Goal: Transaction & Acquisition: Purchase product/service

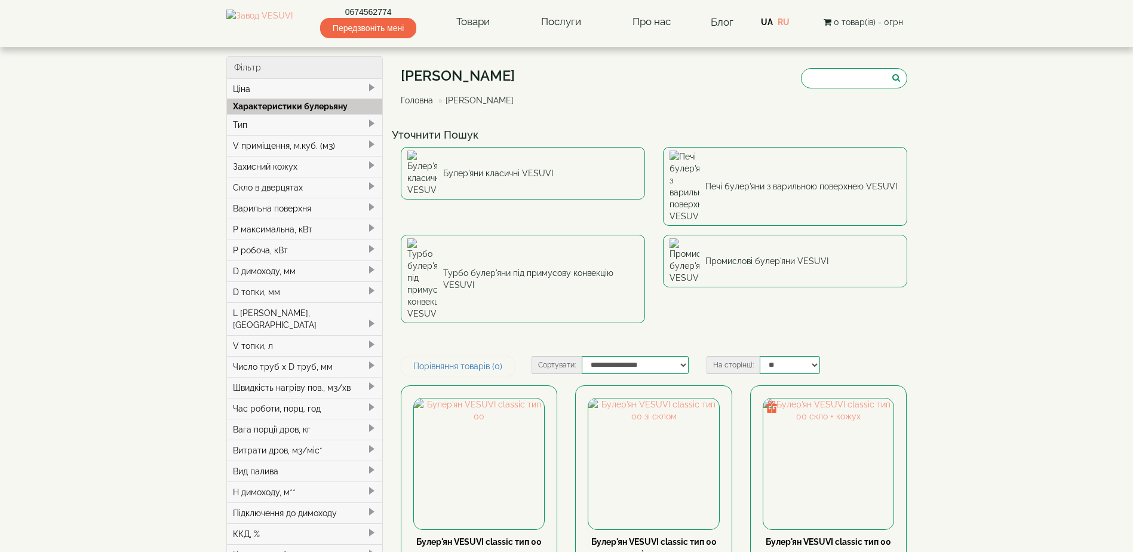
click at [422, 97] on link "Головна" at bounding box center [417, 101] width 32 height 10
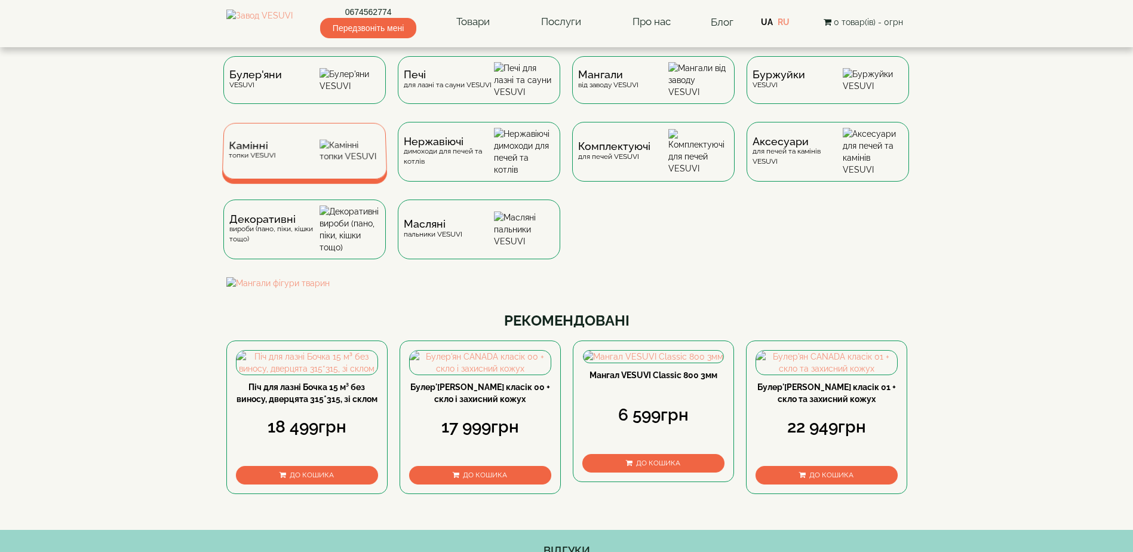
click at [244, 151] on span "Камінні" at bounding box center [252, 146] width 47 height 9
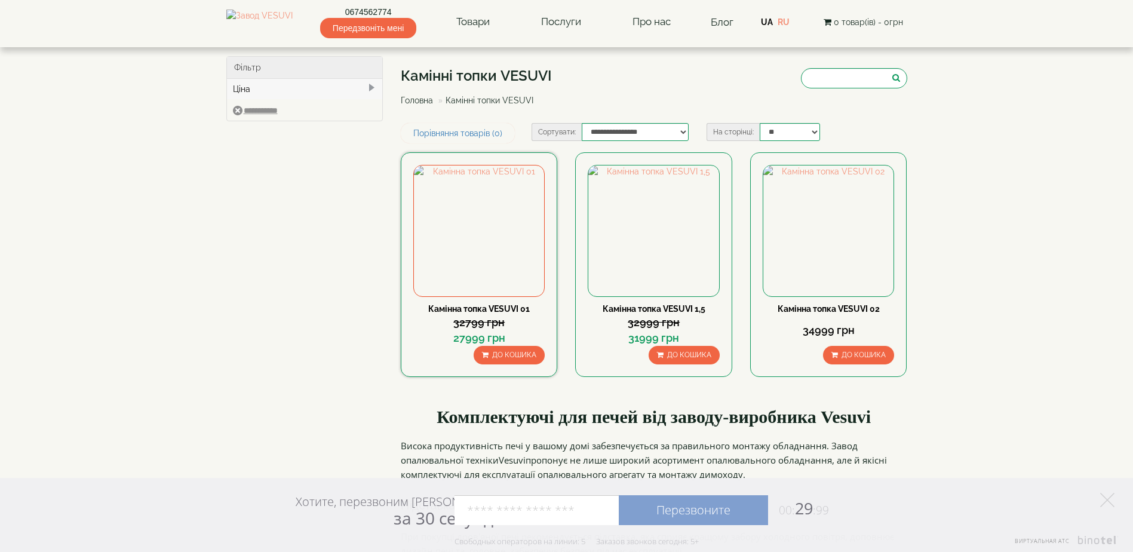
click at [489, 309] on link "Камінна топка VESUVI 01" at bounding box center [479, 309] width 102 height 10
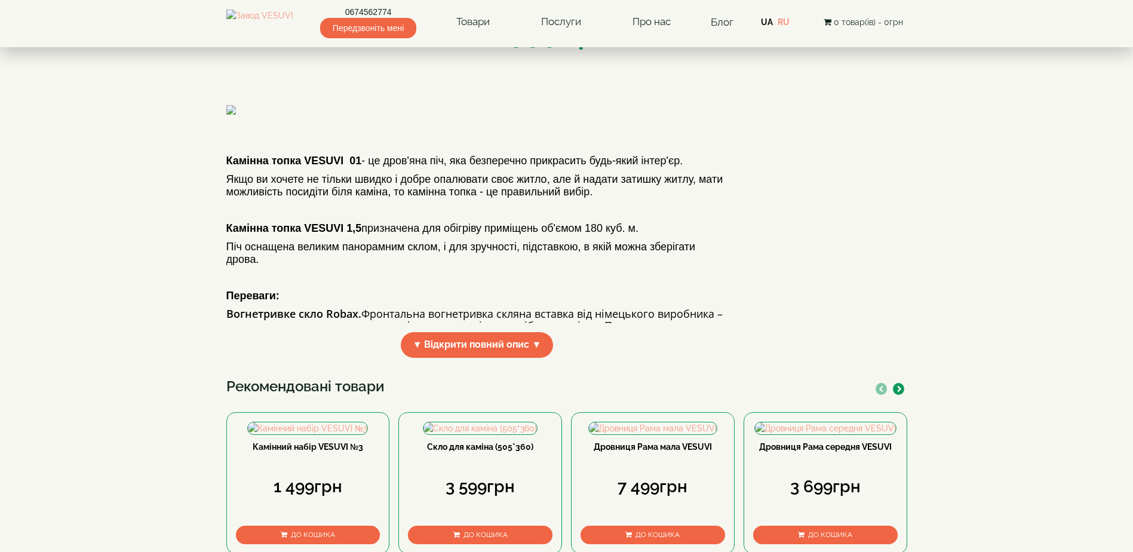
scroll to position [299, 0]
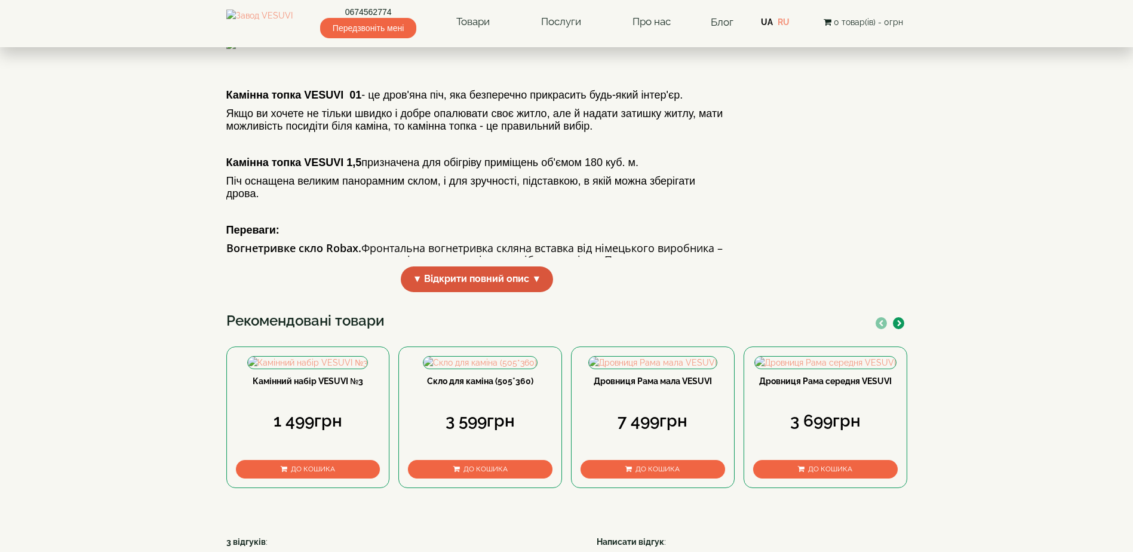
click at [519, 292] on span "▼ Відкрити повний опис ▼" at bounding box center [477, 279] width 153 height 26
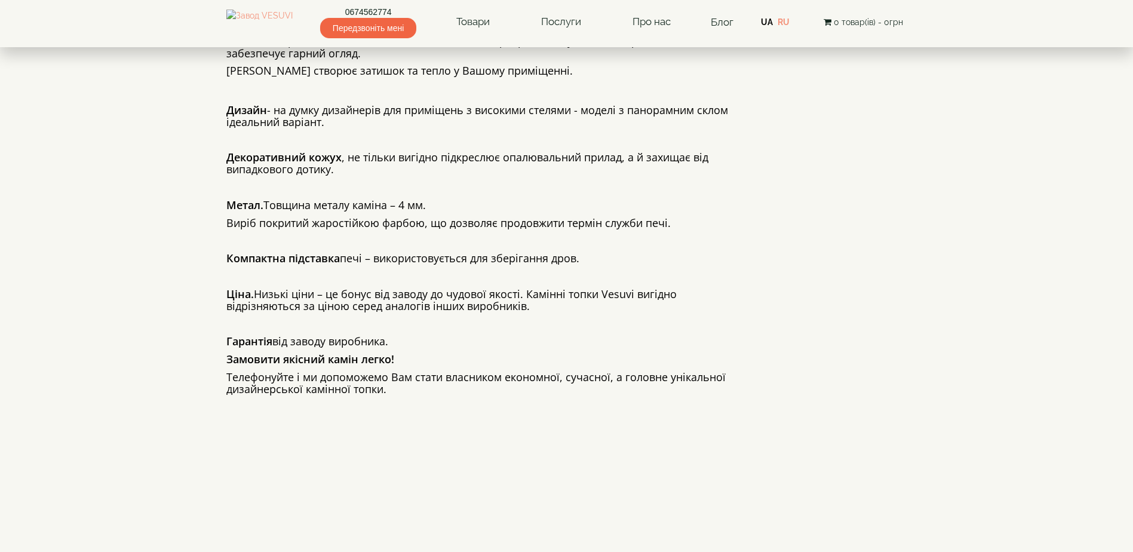
scroll to position [538, 0]
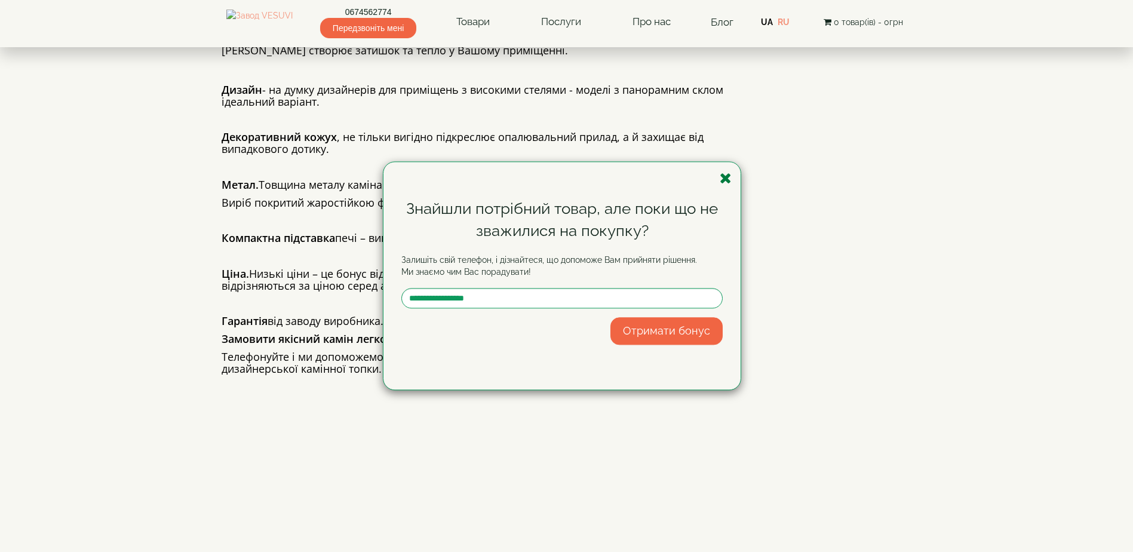
click at [726, 178] on icon "button" at bounding box center [726, 178] width 12 height 15
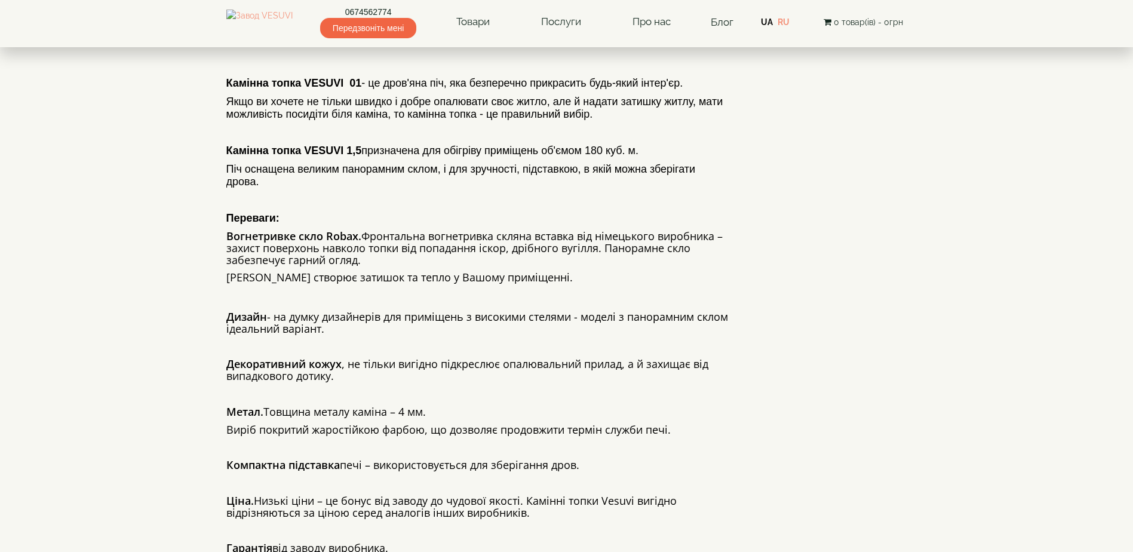
scroll to position [72, 0]
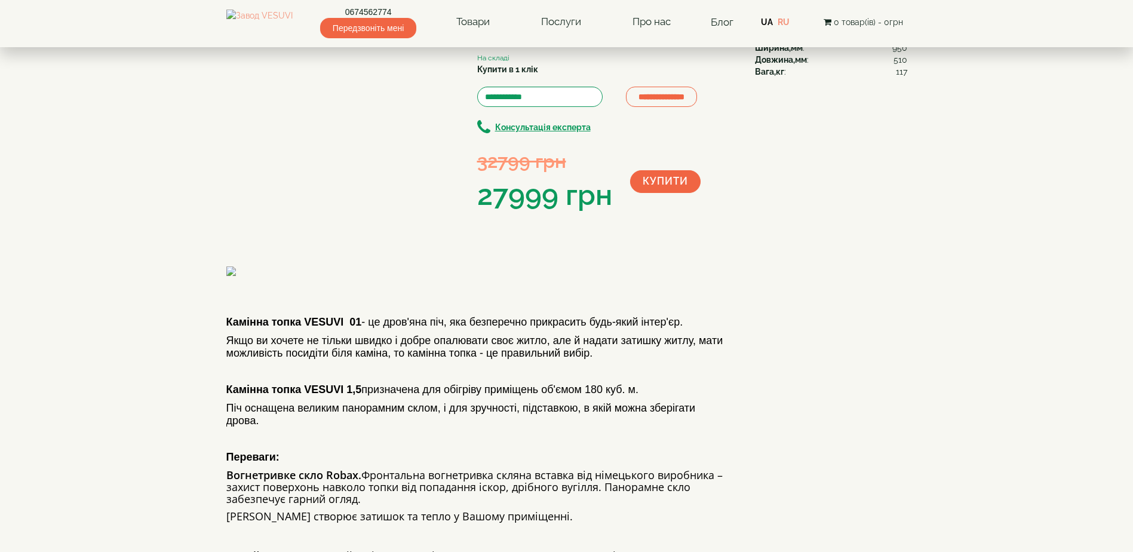
click at [317, 276] on img at bounding box center [330, 271] width 209 height 10
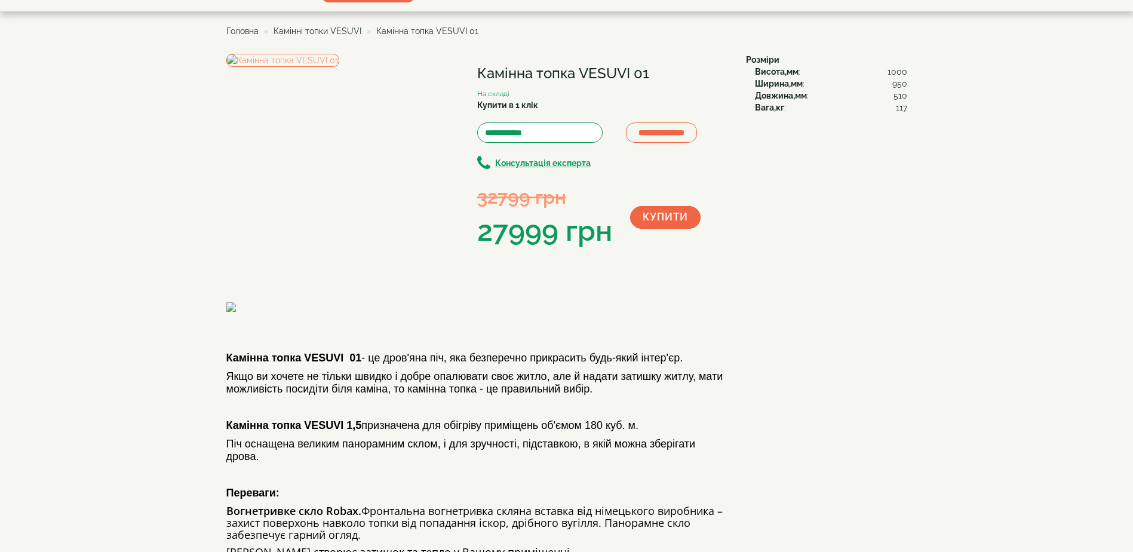
scroll to position [0, 0]
